Goal: Transaction & Acquisition: Purchase product/service

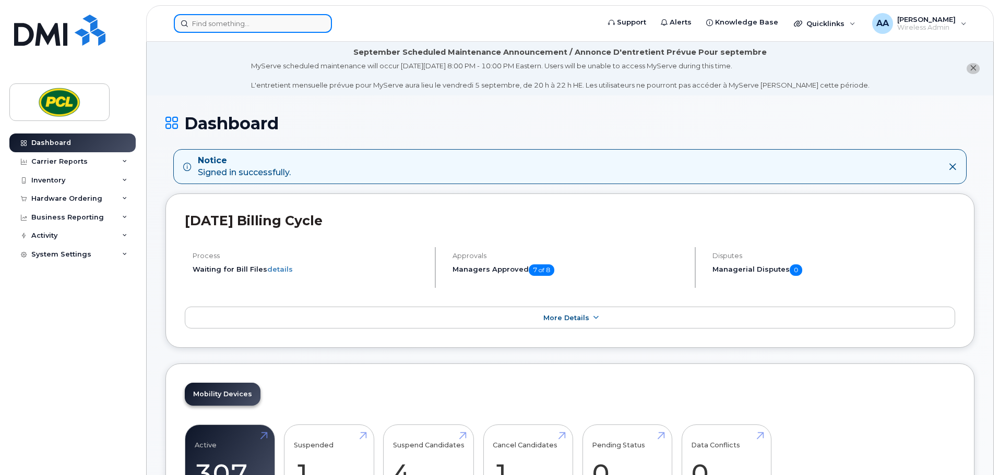
click at [243, 32] on input at bounding box center [253, 23] width 158 height 19
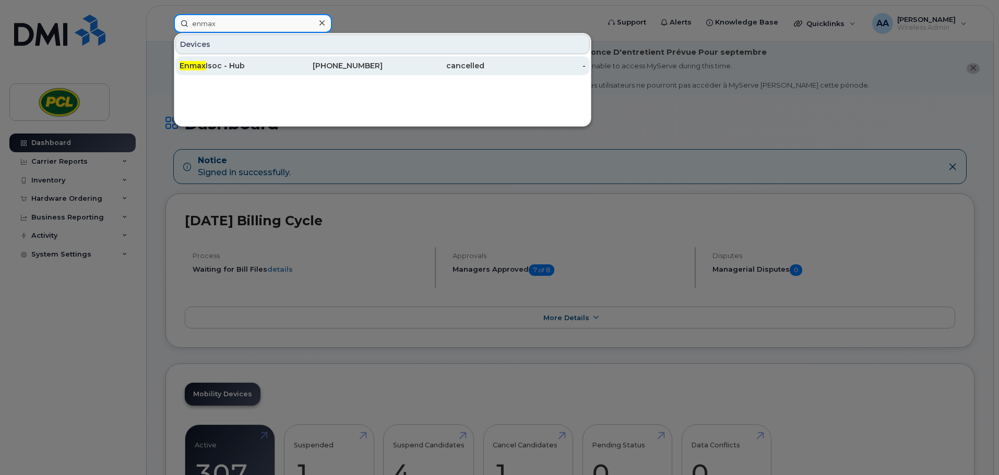
type input "enmax"
click at [281, 60] on div "Enmax Isoc - Hub" at bounding box center [332, 65] width 102 height 19
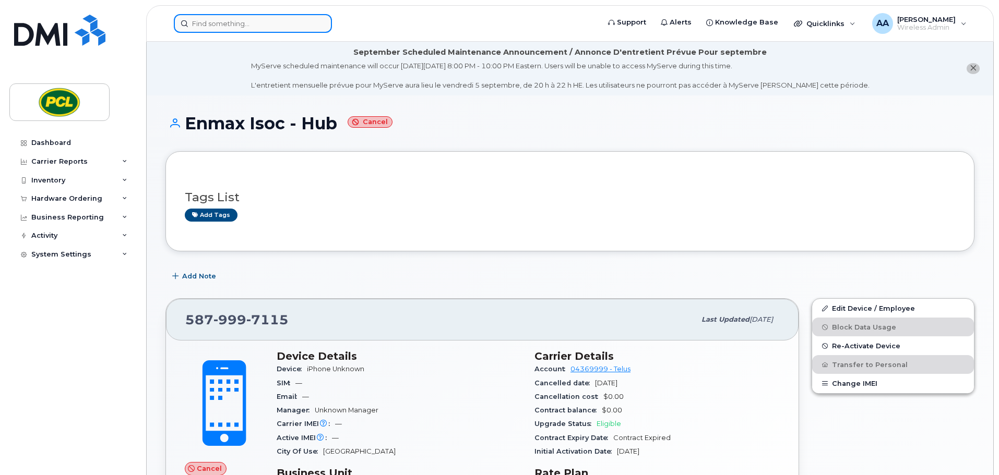
click at [219, 23] on input at bounding box center [253, 23] width 158 height 19
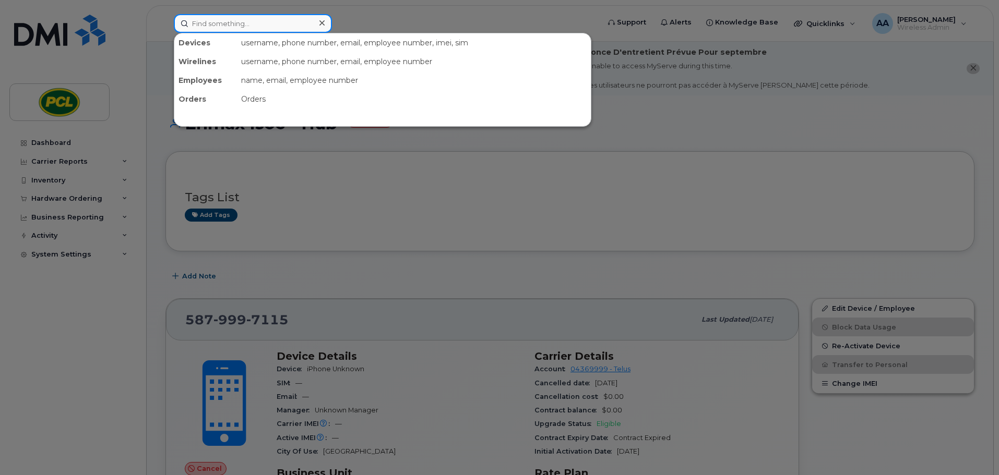
paste input "5872276019"
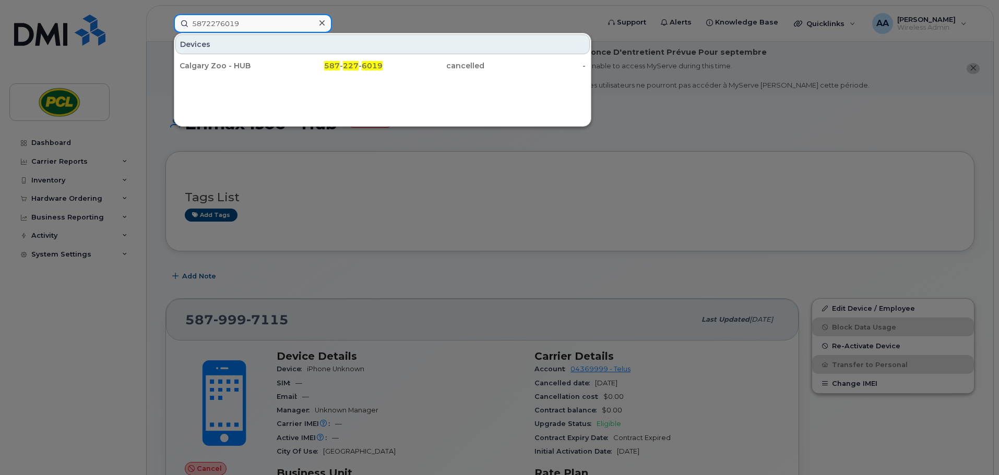
click at [255, 23] on input "5872276019" at bounding box center [253, 23] width 158 height 19
drag, startPoint x: 260, startPoint y: 24, endPoint x: 125, endPoint y: 16, distance: 135.4
click at [165, 16] on div "5872276019 Devices Calgary Zoo - HUB 587 - 227 - 6019 cancelled -" at bounding box center [382, 23] width 435 height 19
paste input "5875828176"
click at [255, 21] on input "5875828176" at bounding box center [253, 23] width 158 height 19
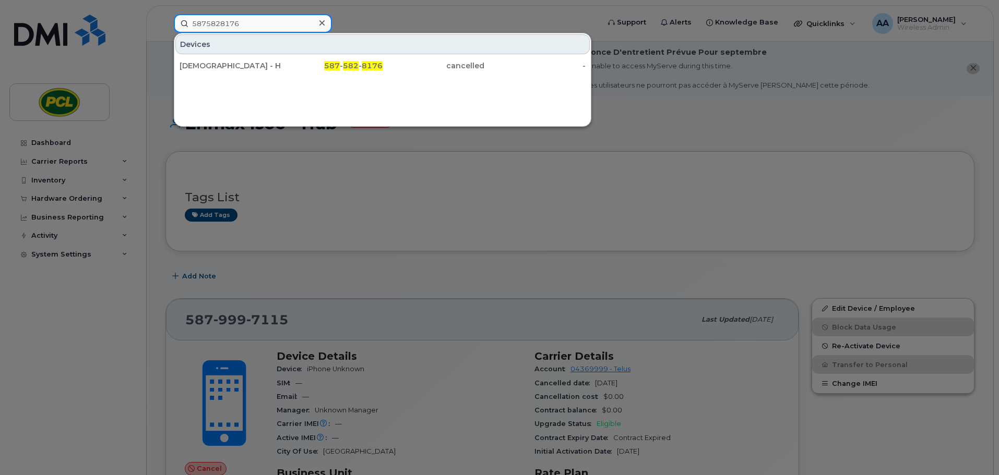
drag, startPoint x: 95, startPoint y: 25, endPoint x: 72, endPoint y: 19, distance: 23.5
click at [165, 19] on div "5875828176 Devices LDS - Hub 587 - 582 - 8176 cancelled -" at bounding box center [382, 23] width 435 height 19
paste input "9997115"
click at [265, 29] on input "5879997115" at bounding box center [253, 23] width 158 height 19
drag, startPoint x: 271, startPoint y: 25, endPoint x: 131, endPoint y: 10, distance: 140.1
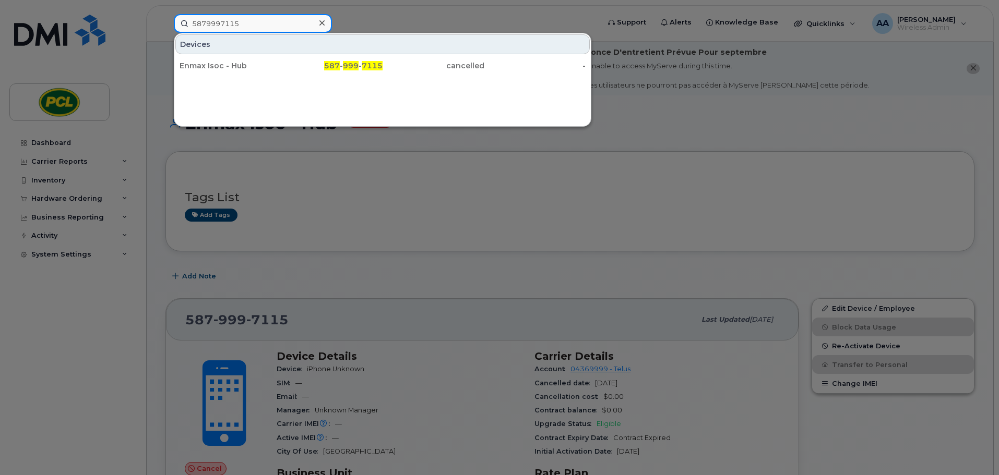
click at [165, 14] on div "5879997115 Devices Enmax Isoc - Hub 587 - 999 - 7115 cancelled -" at bounding box center [382, 23] width 435 height 19
paste input "829558"
click at [277, 21] on input "5879829558" at bounding box center [253, 23] width 158 height 19
drag, startPoint x: 283, startPoint y: 21, endPoint x: 94, endPoint y: 6, distance: 189.5
click at [165, 14] on div "5879829558 Devices Theresa Scott 587 - 982 - 9558 cancelled -" at bounding box center [382, 23] width 435 height 19
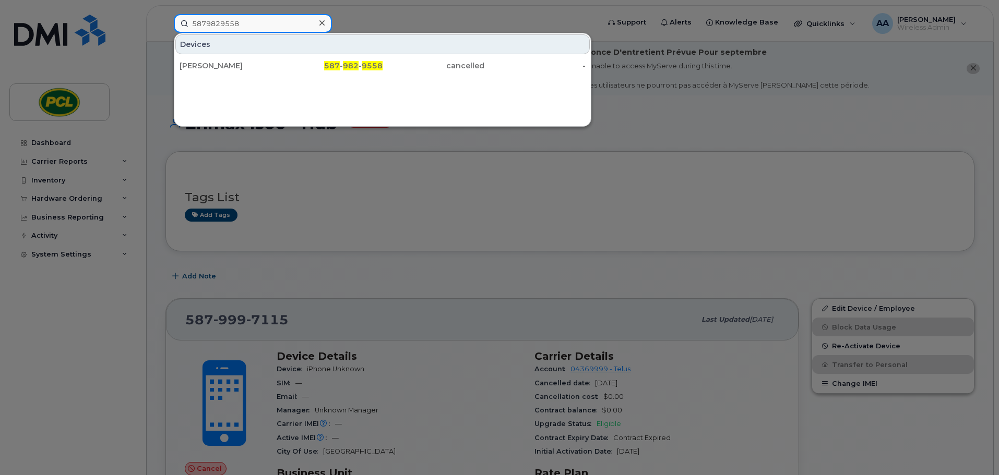
paste input
click at [264, 25] on input "5879829558" at bounding box center [253, 23] width 158 height 19
drag, startPoint x: 177, startPoint y: 23, endPoint x: 107, endPoint y: 20, distance: 70.0
click at [165, 20] on div "5879829558 Devices Theresa Scott 587 - 982 - 9558 cancelled -" at bounding box center [382, 23] width 435 height 19
paste input "2276019"
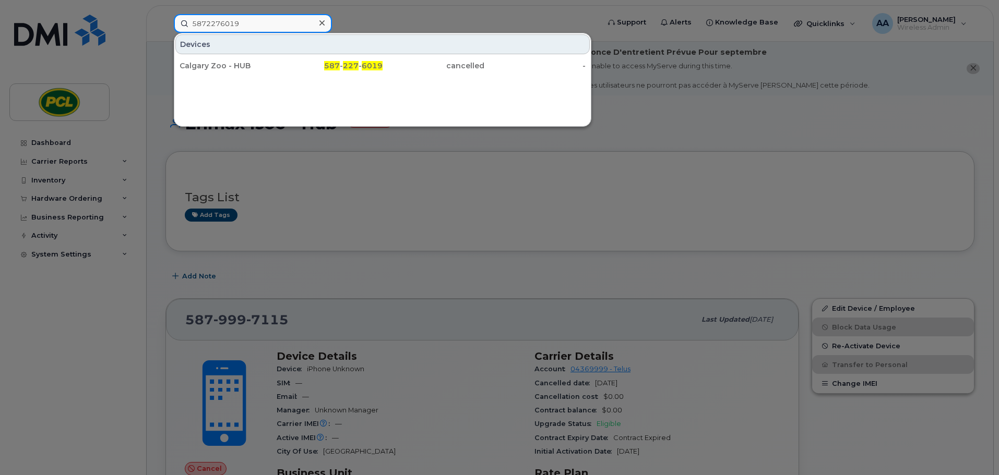
click at [256, 26] on input "5872276019" at bounding box center [253, 23] width 158 height 19
drag, startPoint x: 209, startPoint y: 25, endPoint x: 91, endPoint y: 23, distance: 117.4
click at [165, 23] on div "5872276019 Devices Calgary Zoo - HUB 587 - 227 - 6019 cancelled -" at bounding box center [382, 23] width 435 height 19
paste input "5828176"
type input "5875828176"
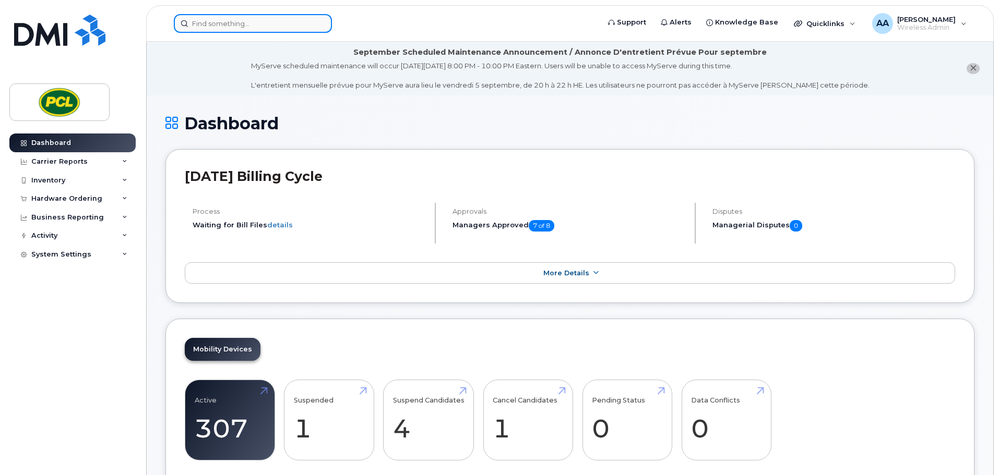
click at [210, 30] on input at bounding box center [253, 23] width 158 height 19
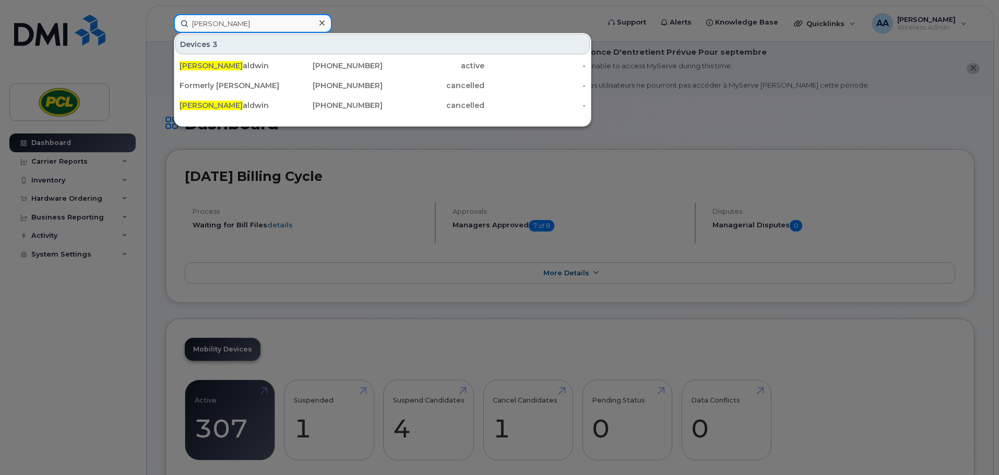
click at [255, 26] on input "matt b" at bounding box center [253, 23] width 158 height 19
drag, startPoint x: 247, startPoint y: 27, endPoint x: 168, endPoint y: 31, distance: 78.9
click at [173, 27] on div "matt b Devices 3 Matt B aldwin 403-869-9582 active - Formerly Travis Bradwell -…" at bounding box center [382, 23] width 435 height 19
paste input "Matt Bilawchuk"
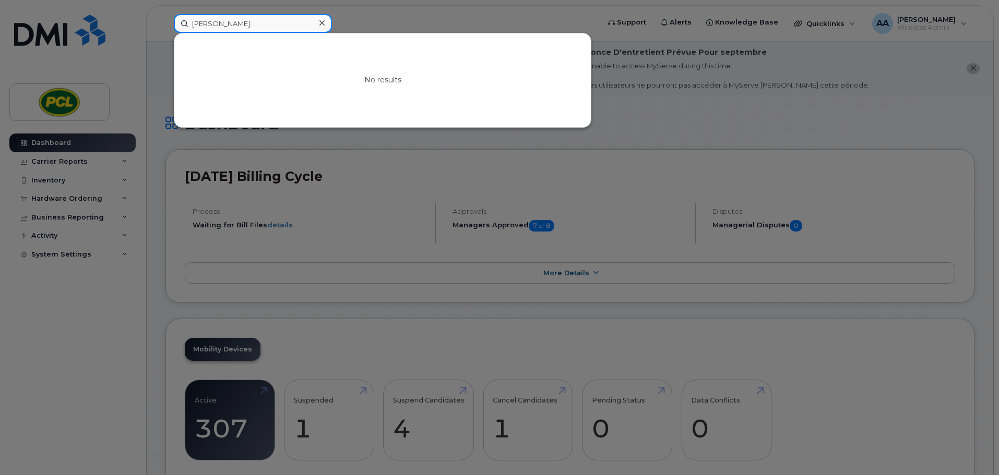
drag, startPoint x: 210, startPoint y: 22, endPoint x: 111, endPoint y: 25, distance: 98.6
click at [165, 24] on div "Matt Bilawchuk No results" at bounding box center [382, 23] width 435 height 19
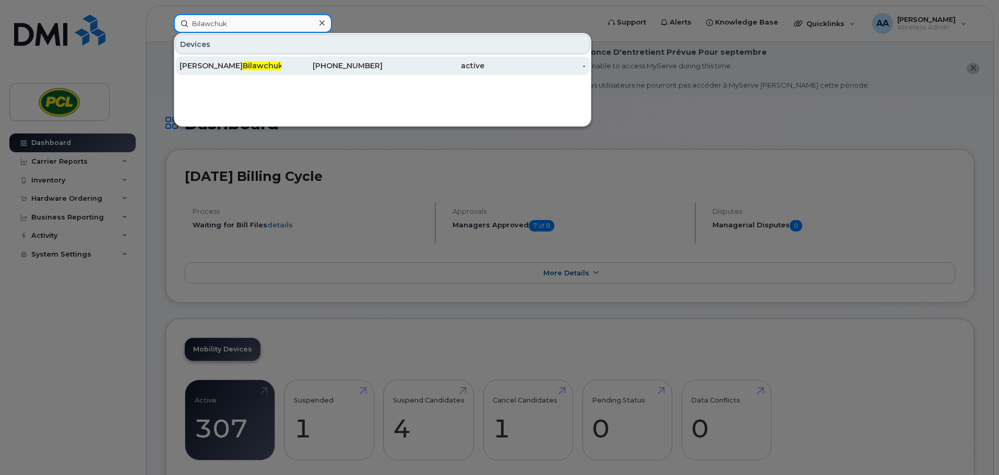
type input "Bilawchuk"
click at [243, 67] on span "Bilawchuk" at bounding box center [263, 65] width 40 height 9
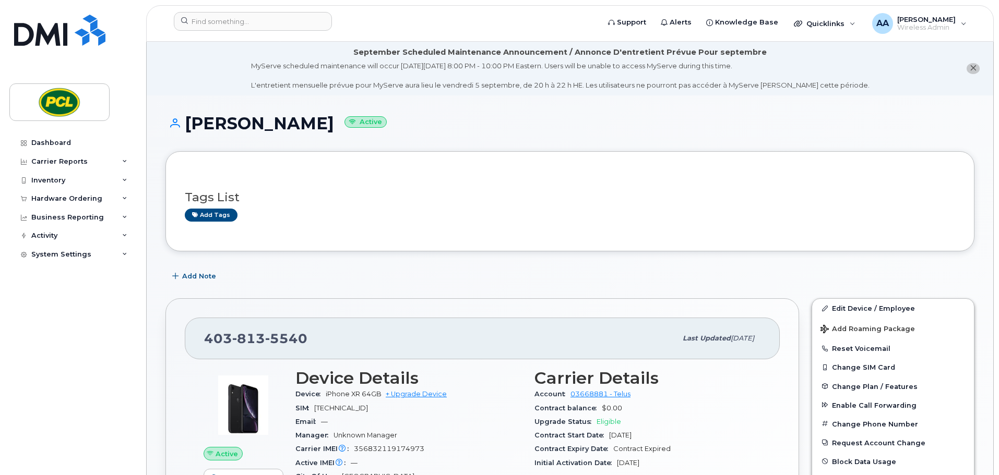
scroll to position [157, 0]
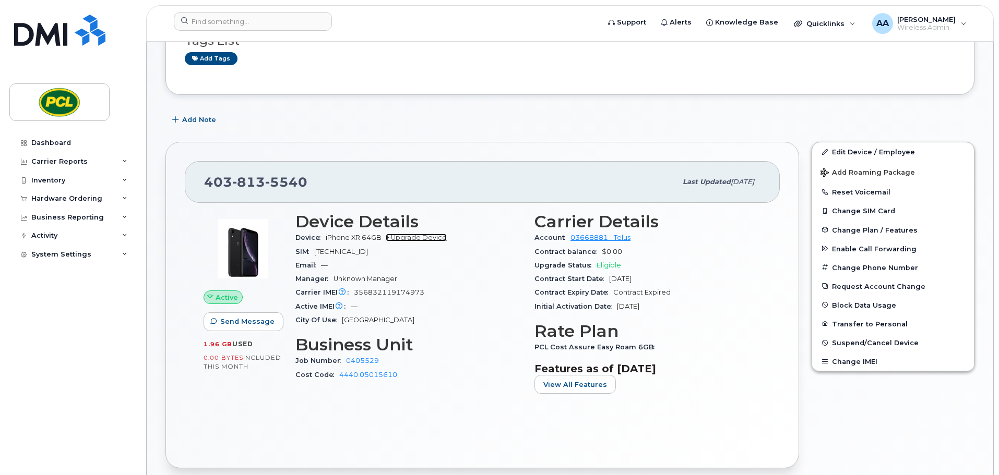
click at [425, 239] on link "+ Upgrade Device" at bounding box center [416, 238] width 61 height 8
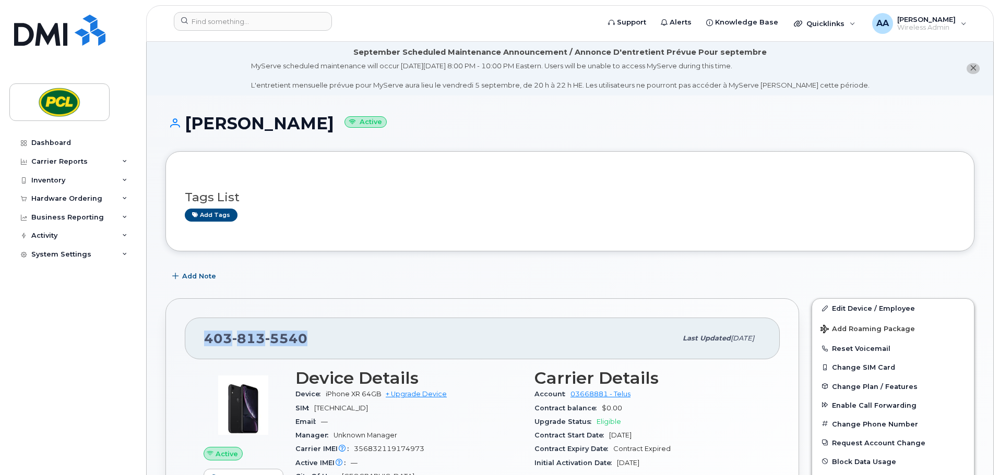
drag, startPoint x: 325, startPoint y: 340, endPoint x: 175, endPoint y: 337, distance: 150.3
click at [175, 337] on div "[PHONE_NUMBER] Last updated [DATE] Active Send Message 1.96 GB  used 0.00 Bytes…" at bounding box center [481, 461] width 633 height 327
copy span "[PHONE_NUMBER]"
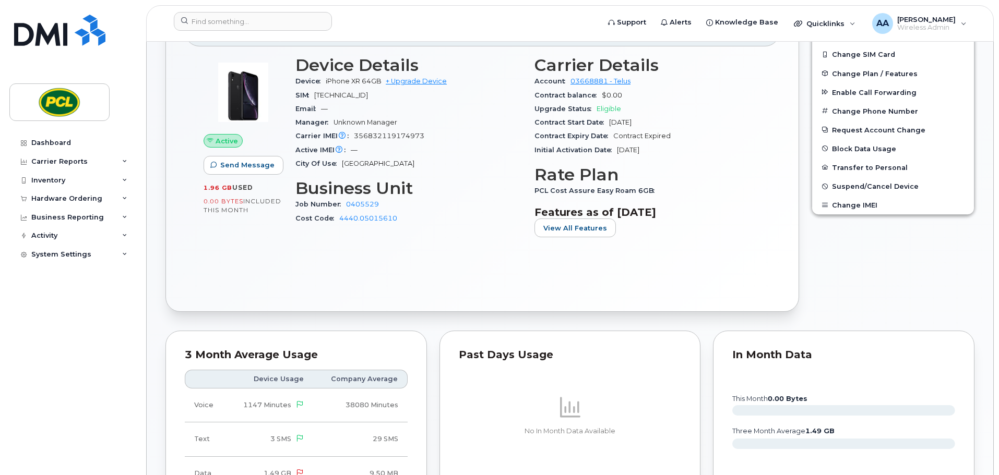
scroll to position [261, 0]
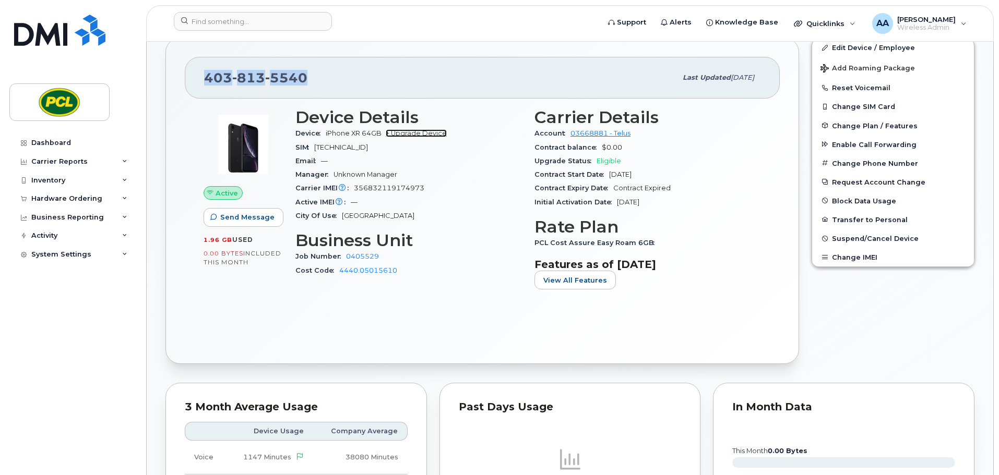
drag, startPoint x: 423, startPoint y: 131, endPoint x: 442, endPoint y: 133, distance: 19.3
click at [423, 131] on link "+ Upgrade Device" at bounding box center [416, 133] width 61 height 8
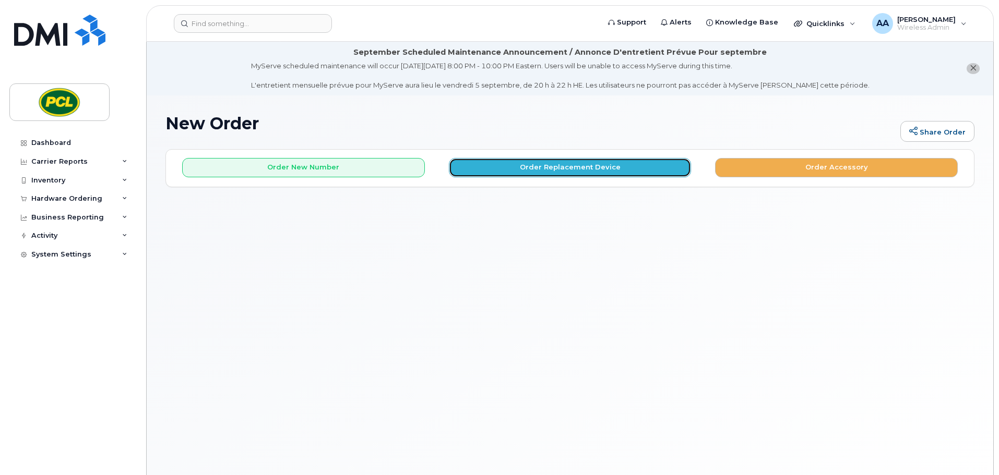
click at [492, 176] on button "Order Replacement Device" at bounding box center [570, 167] width 243 height 19
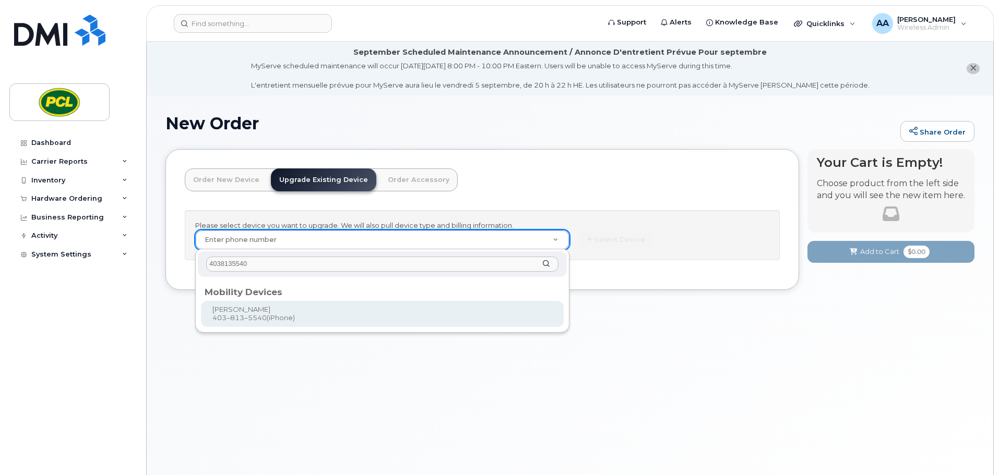
type input "4038135540"
type input "460981"
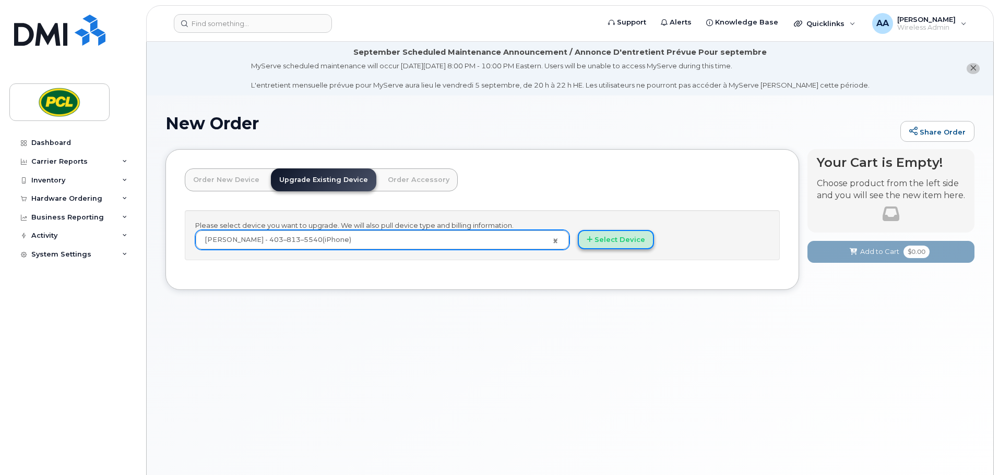
click at [618, 246] on button "Select Device" at bounding box center [616, 239] width 76 height 19
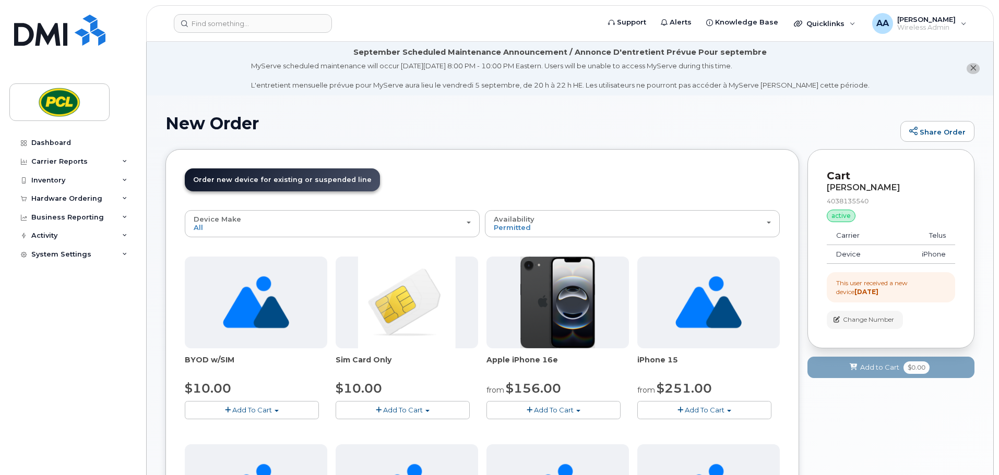
click at [526, 283] on img at bounding box center [557, 303] width 75 height 92
click at [550, 411] on span "Add To Cart" at bounding box center [554, 410] width 40 height 8
click at [554, 432] on link "$156.00 - 3 Year Term (128GB)" at bounding box center [552, 429] width 127 height 13
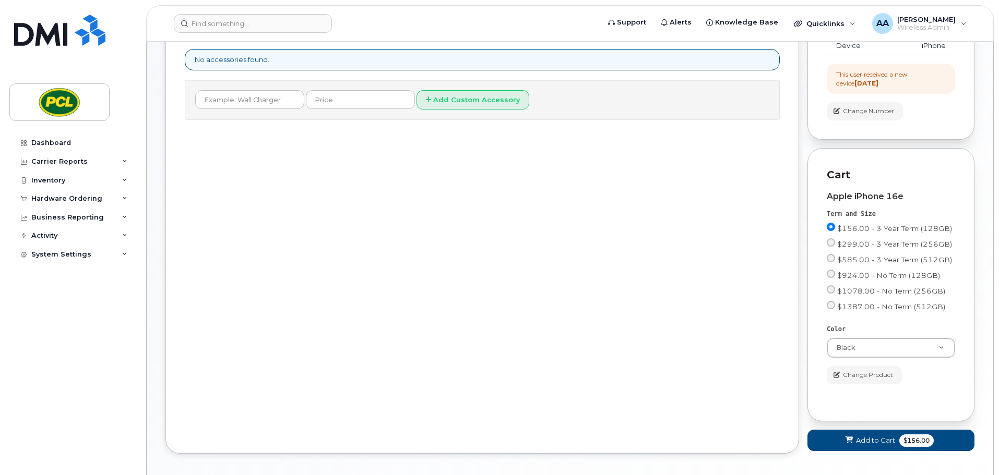
scroll to position [255, 0]
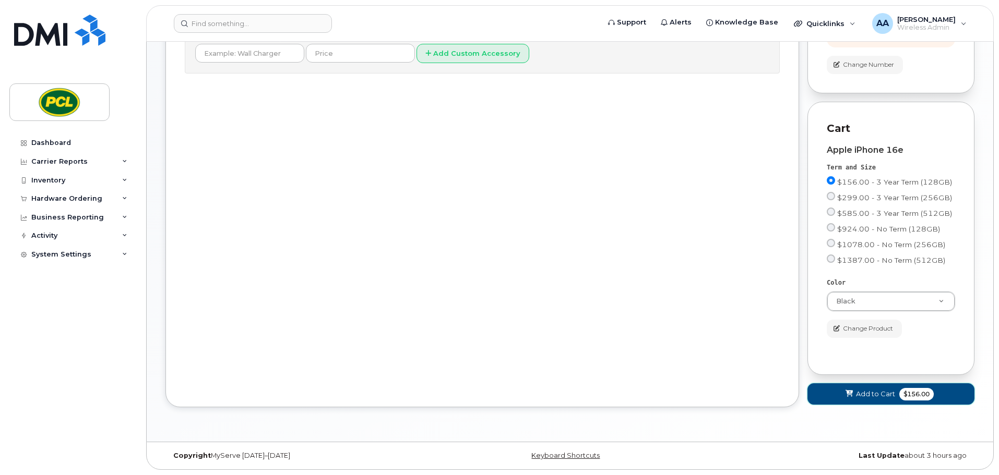
click at [856, 395] on span "Add to Cart" at bounding box center [875, 394] width 39 height 10
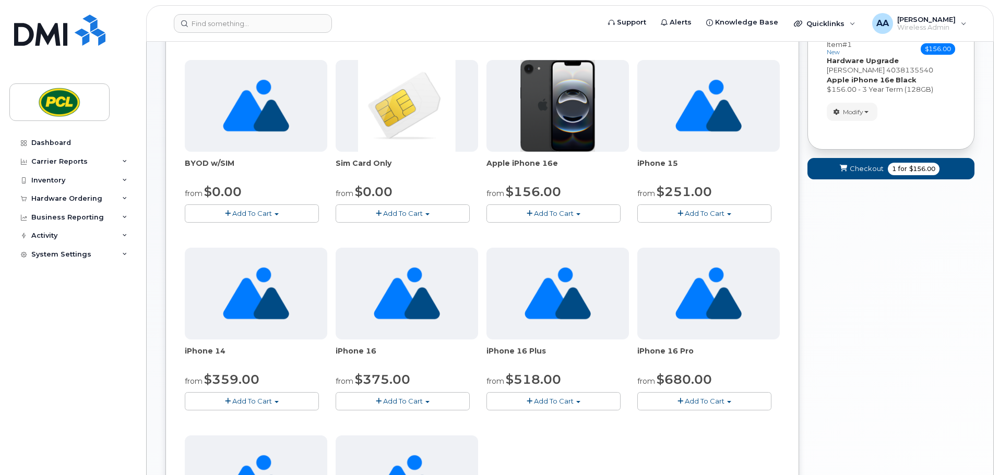
scroll to position [40, 0]
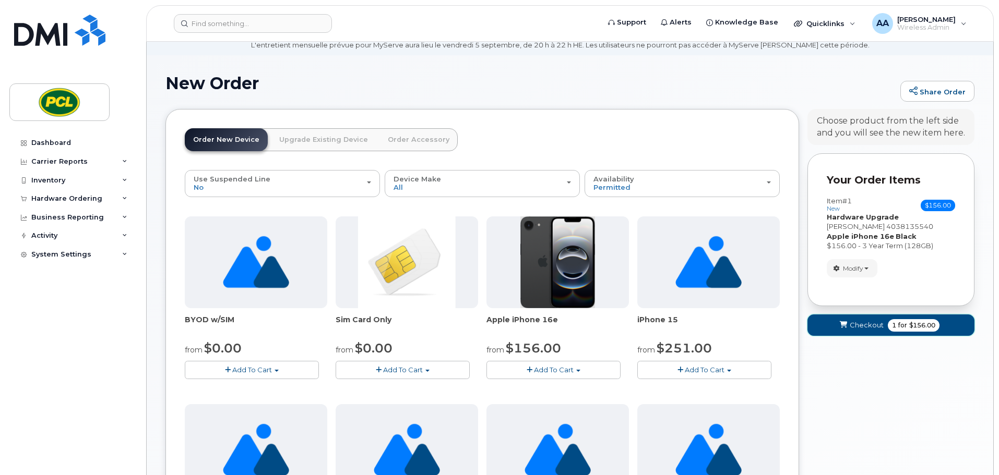
click at [858, 318] on button "Checkout 1 for $156.00" at bounding box center [890, 325] width 167 height 21
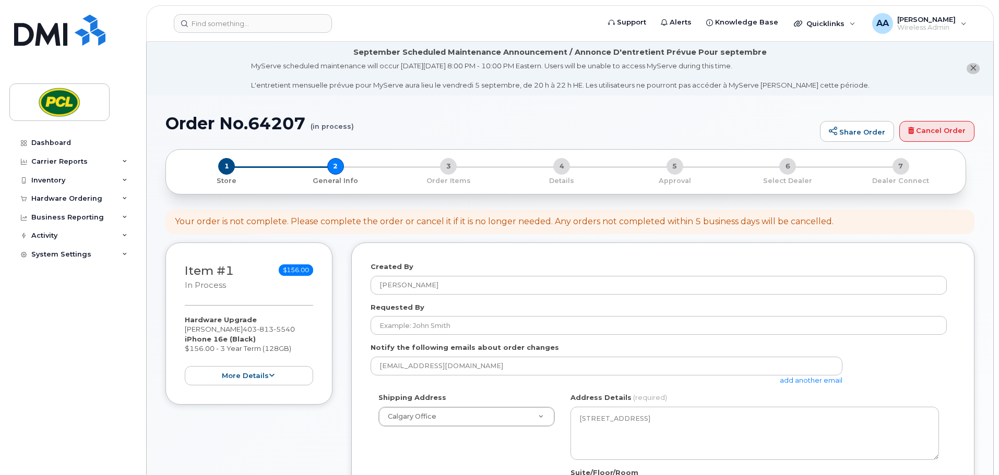
scroll to position [157, 0]
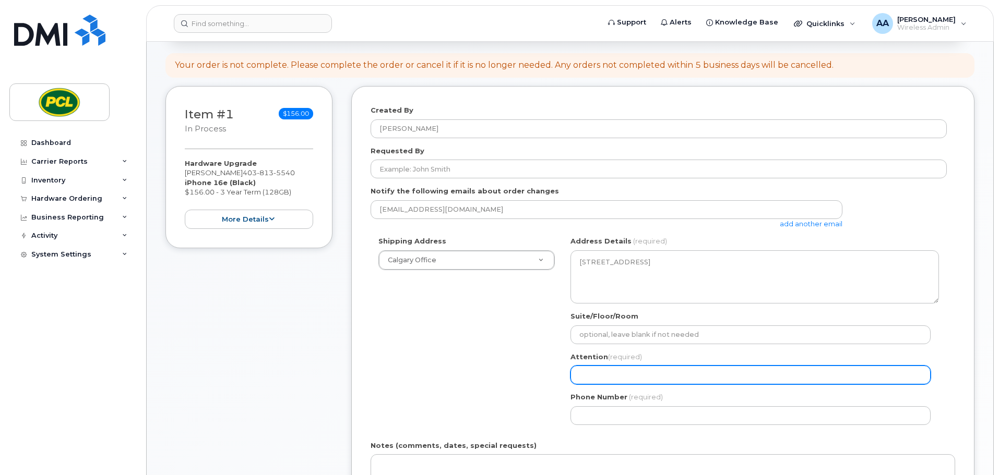
click at [609, 373] on input "Attention (required)" at bounding box center [750, 375] width 360 height 19
select select
type input "B"
select select
type input "BT"
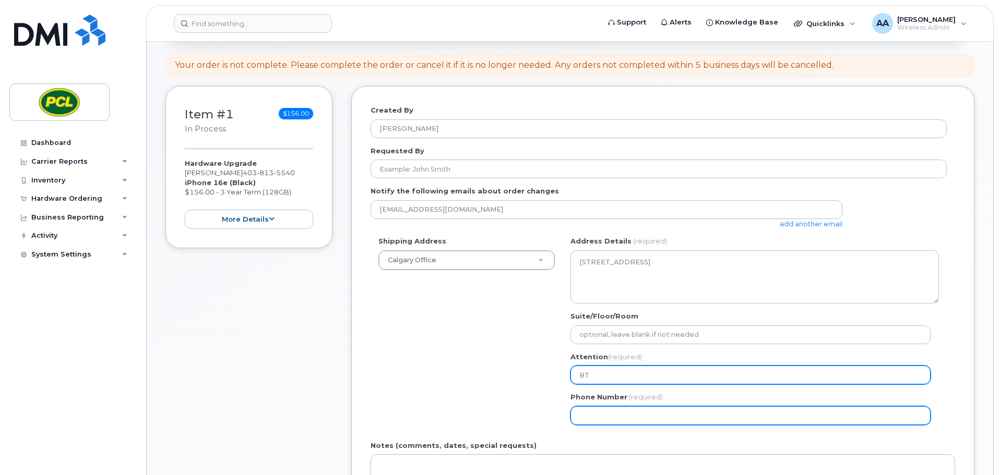
select select
type input "403703316"
select select
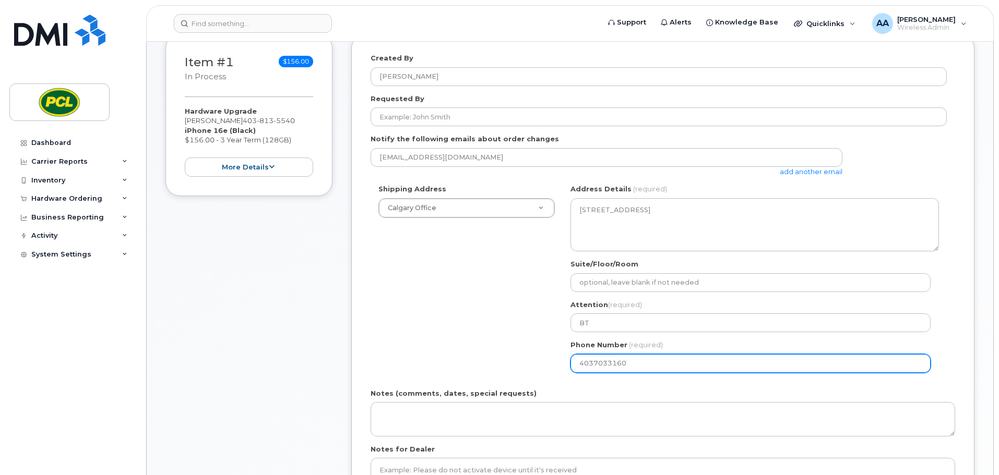
scroll to position [313, 0]
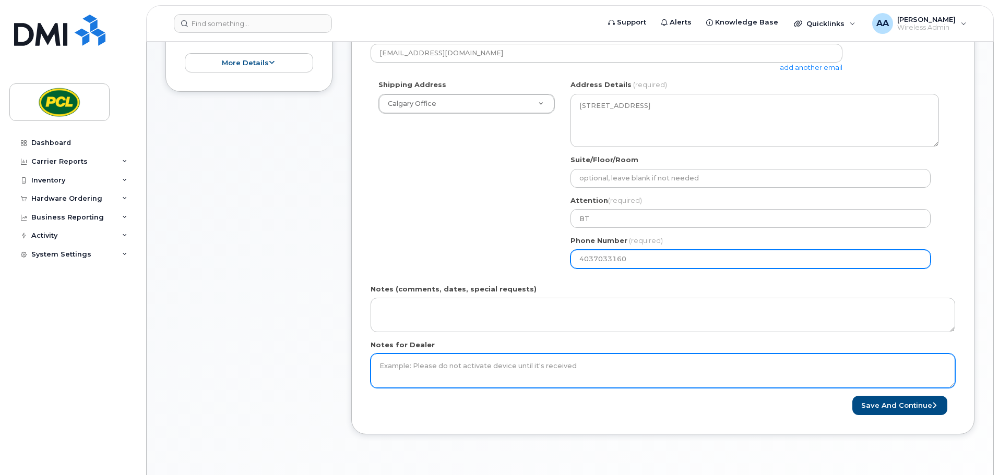
type input "4037033160"
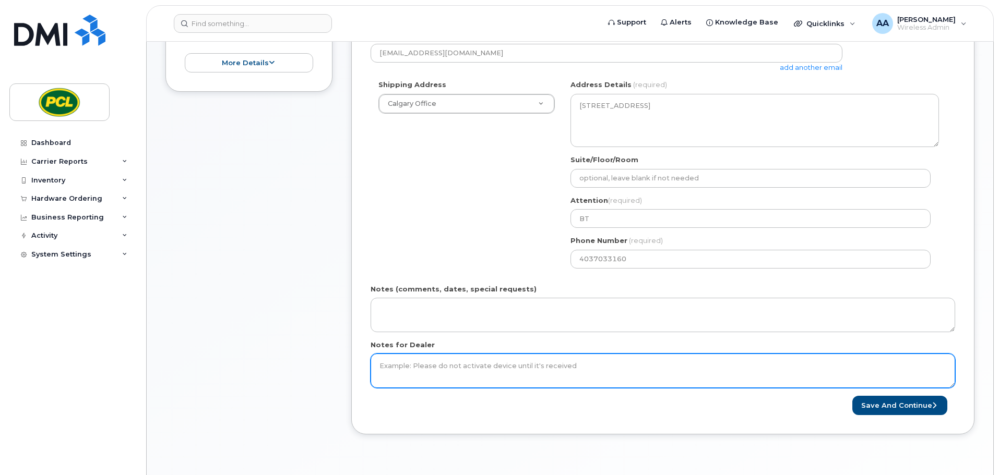
click at [426, 369] on textarea "Notes for Dealer" at bounding box center [662, 371] width 584 height 34
type textarea "Otterbox and screen protector required"
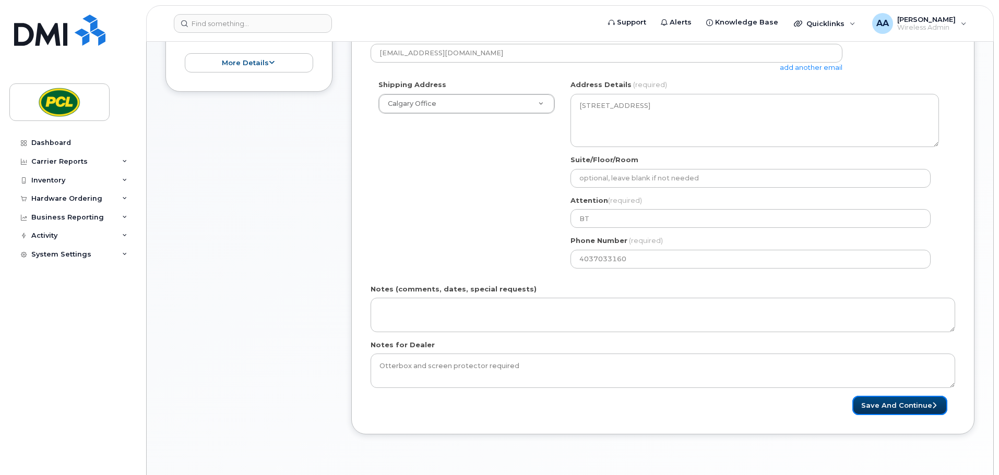
drag, startPoint x: 894, startPoint y: 414, endPoint x: 888, endPoint y: 419, distance: 8.6
click at [894, 414] on button "Save and Continue" at bounding box center [899, 405] width 95 height 19
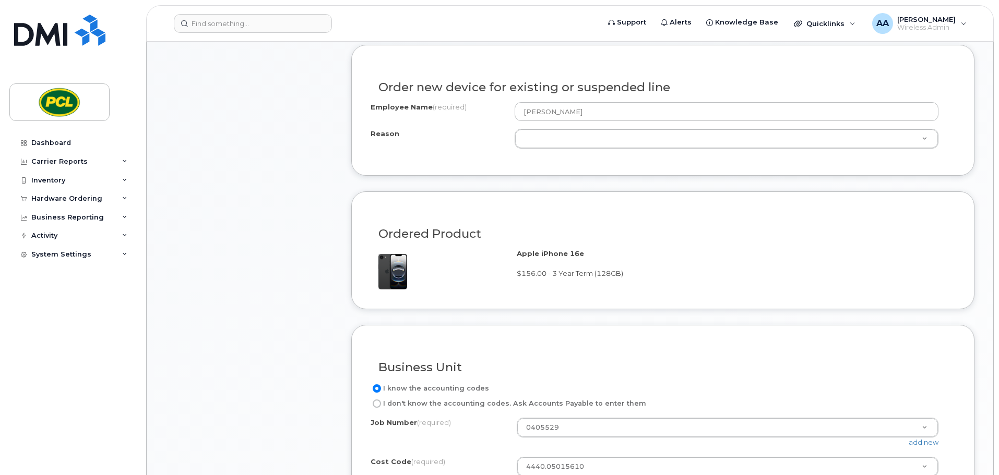
scroll to position [522, 0]
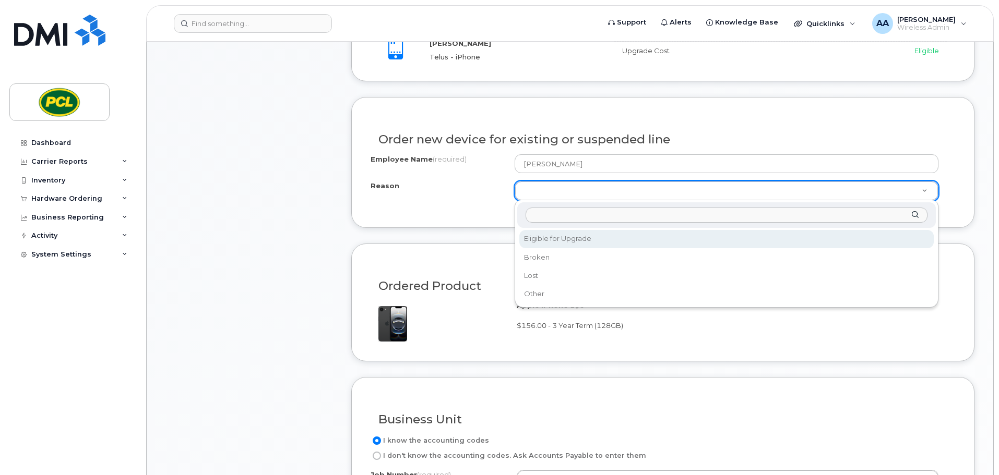
select select "eligible_for_upgrade"
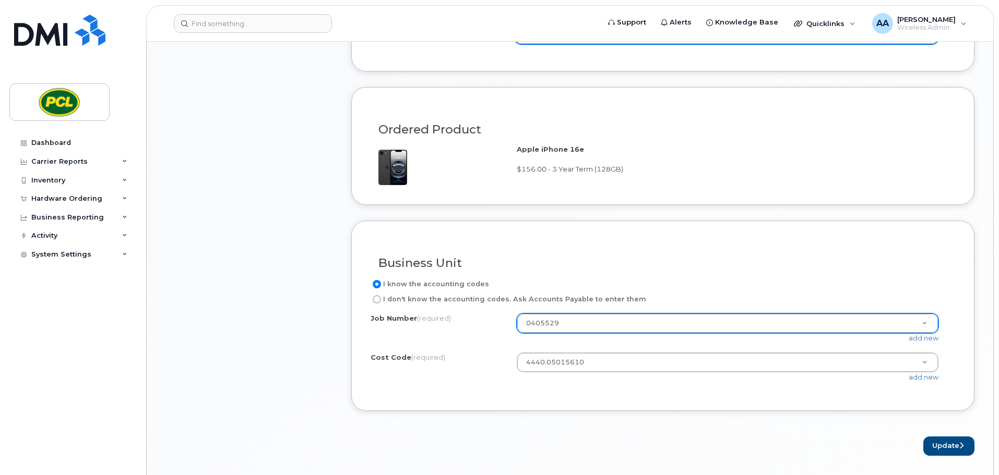
scroll to position [887, 0]
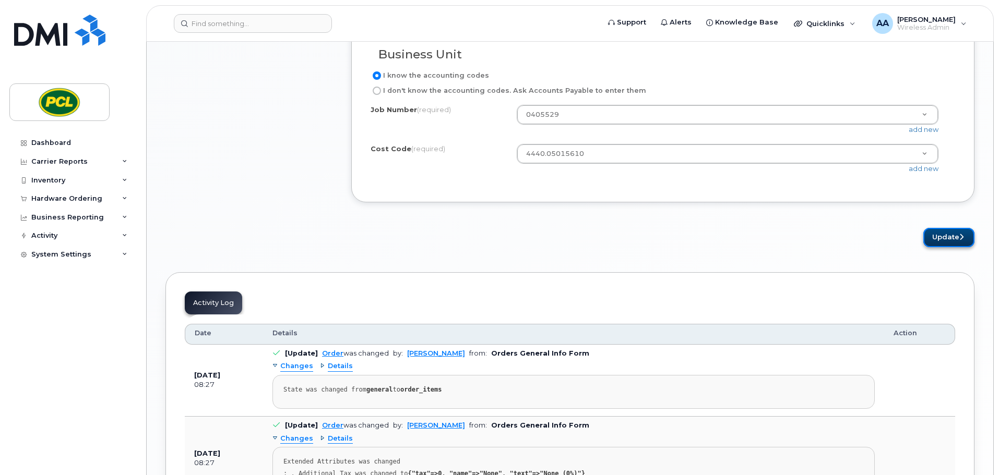
click at [939, 233] on button "Update" at bounding box center [948, 237] width 51 height 19
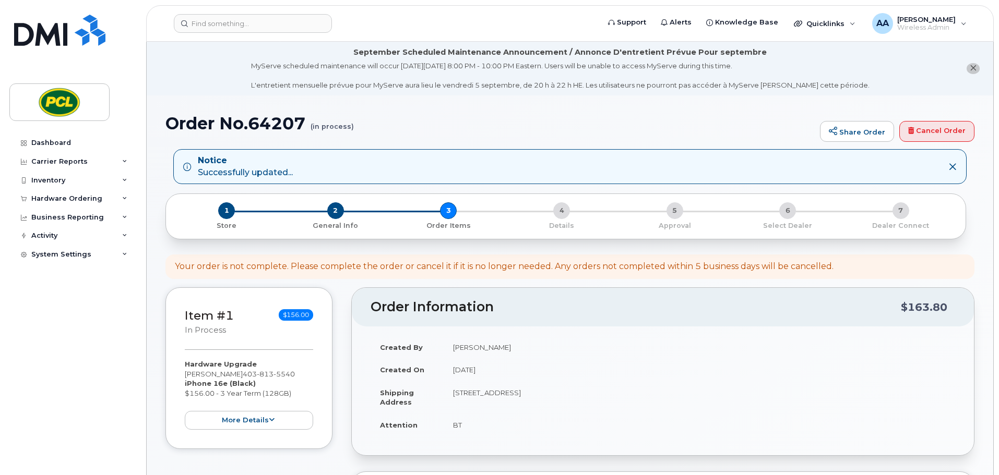
scroll to position [261, 0]
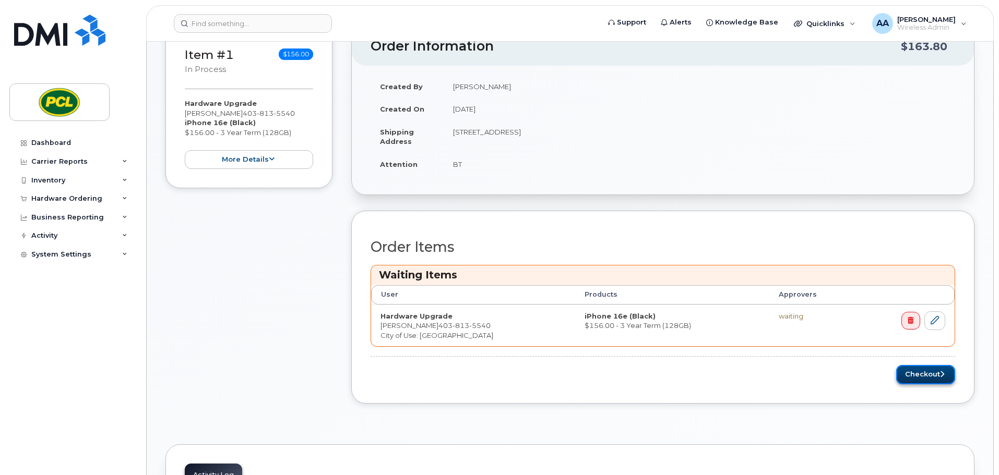
click at [915, 379] on button "Checkout" at bounding box center [925, 374] width 59 height 19
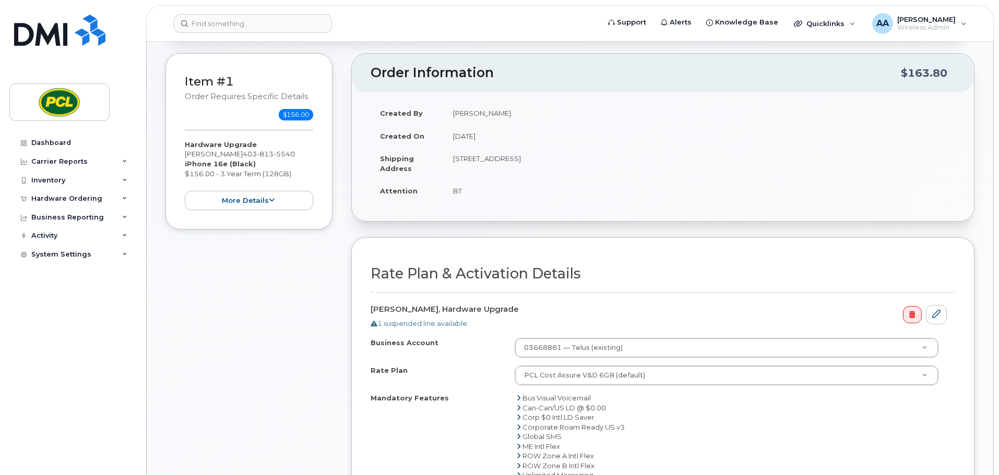
scroll to position [417, 0]
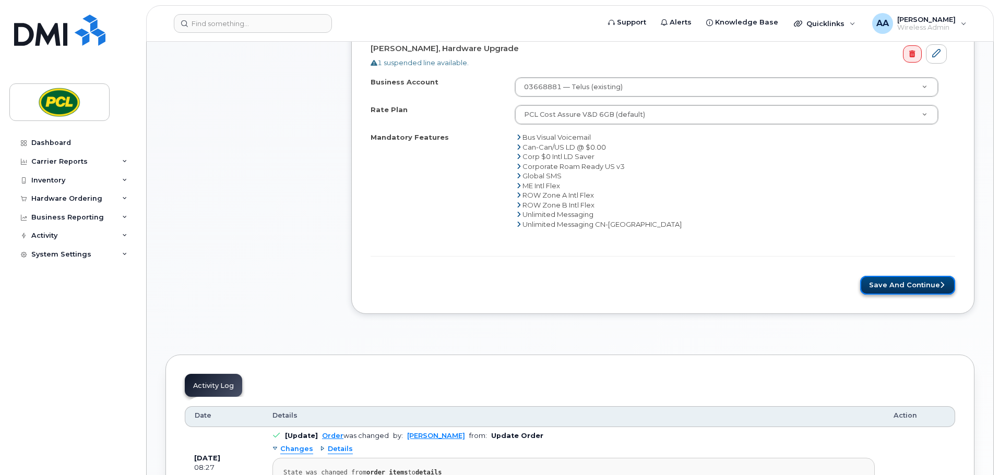
click at [927, 289] on button "Save and Continue" at bounding box center [907, 285] width 95 height 19
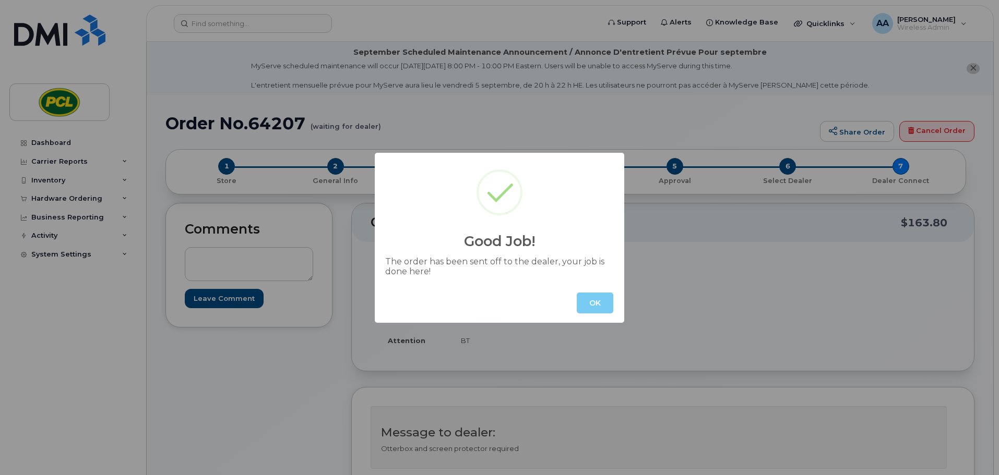
click at [587, 307] on button "OK" at bounding box center [595, 303] width 37 height 21
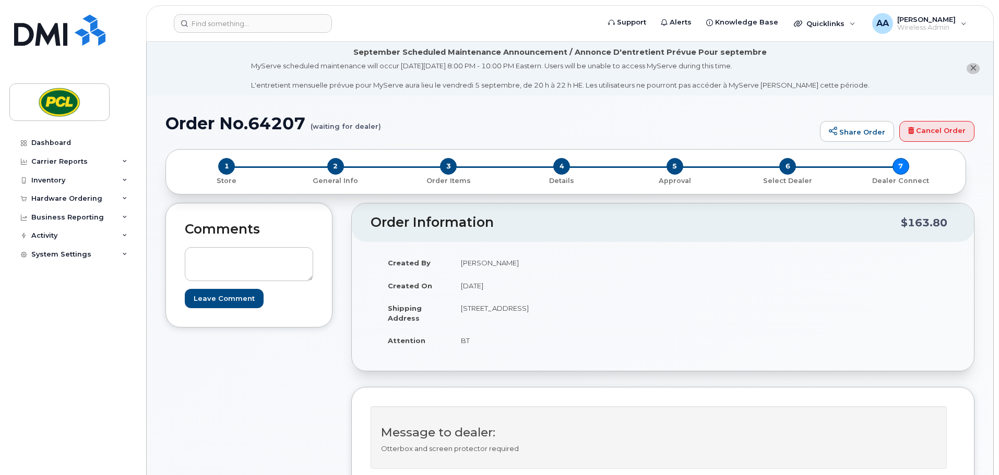
click at [86, 376] on div "Dashboard Carrier Reports Monthly Billing Data Daily Data Pooling Average Costi…" at bounding box center [73, 297] width 129 height 326
